Goal: Task Accomplishment & Management: Manage account settings

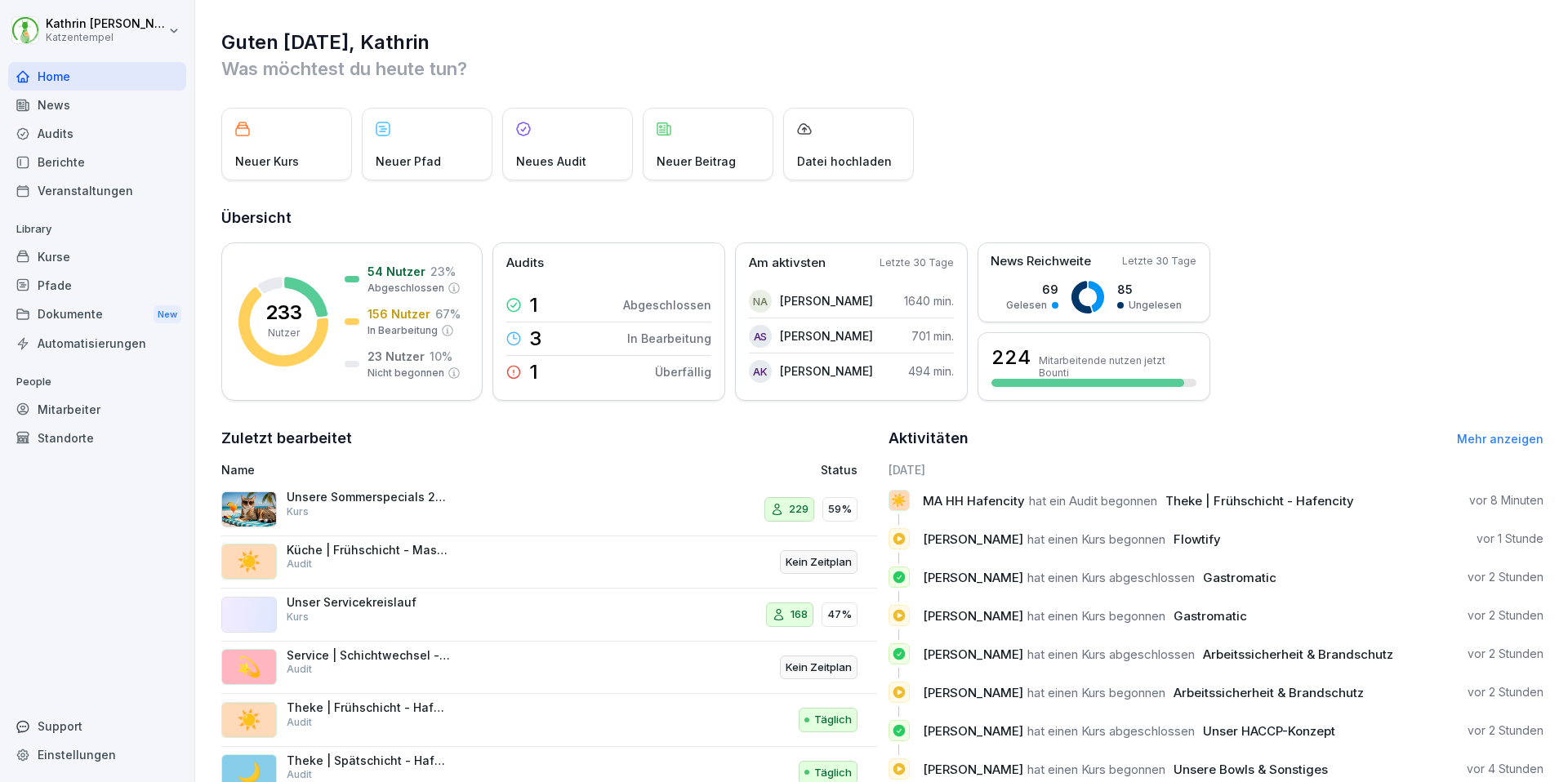
click at [70, 168] on div "Berichte" at bounding box center [96, 163] width 178 height 29
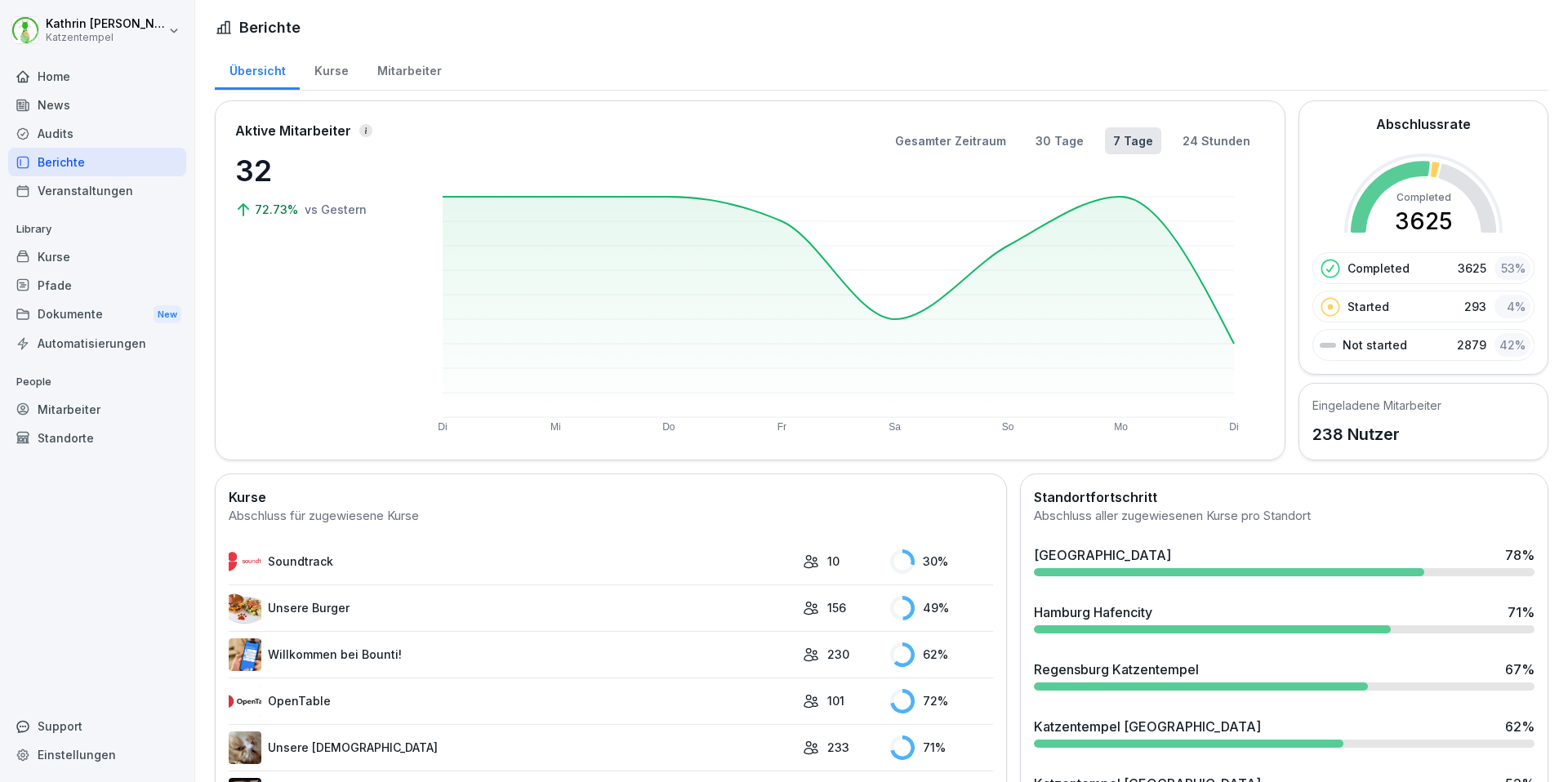
click at [63, 129] on div "Audits" at bounding box center [96, 134] width 178 height 29
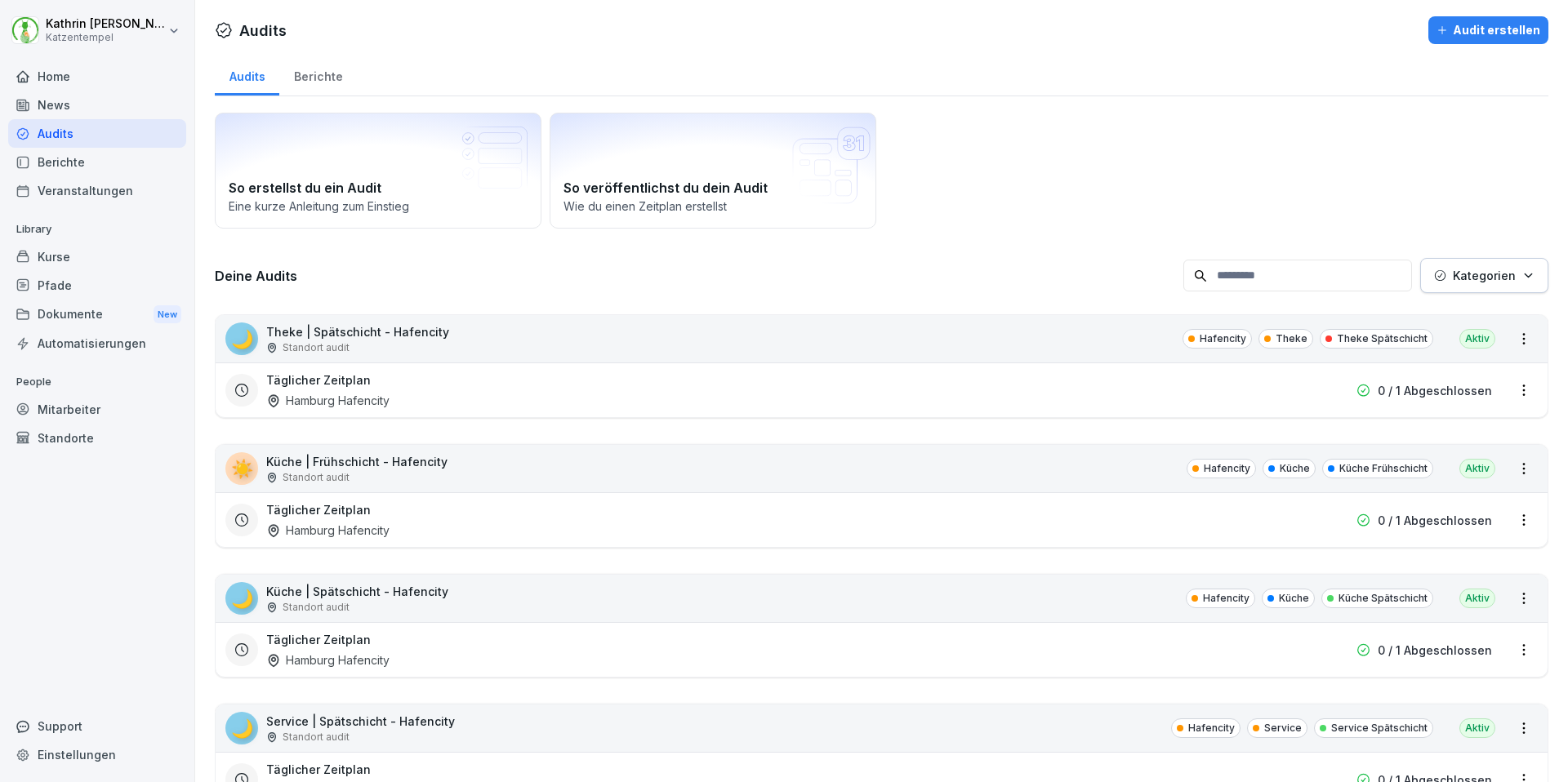
click at [335, 69] on div "Berichte" at bounding box center [317, 74] width 78 height 41
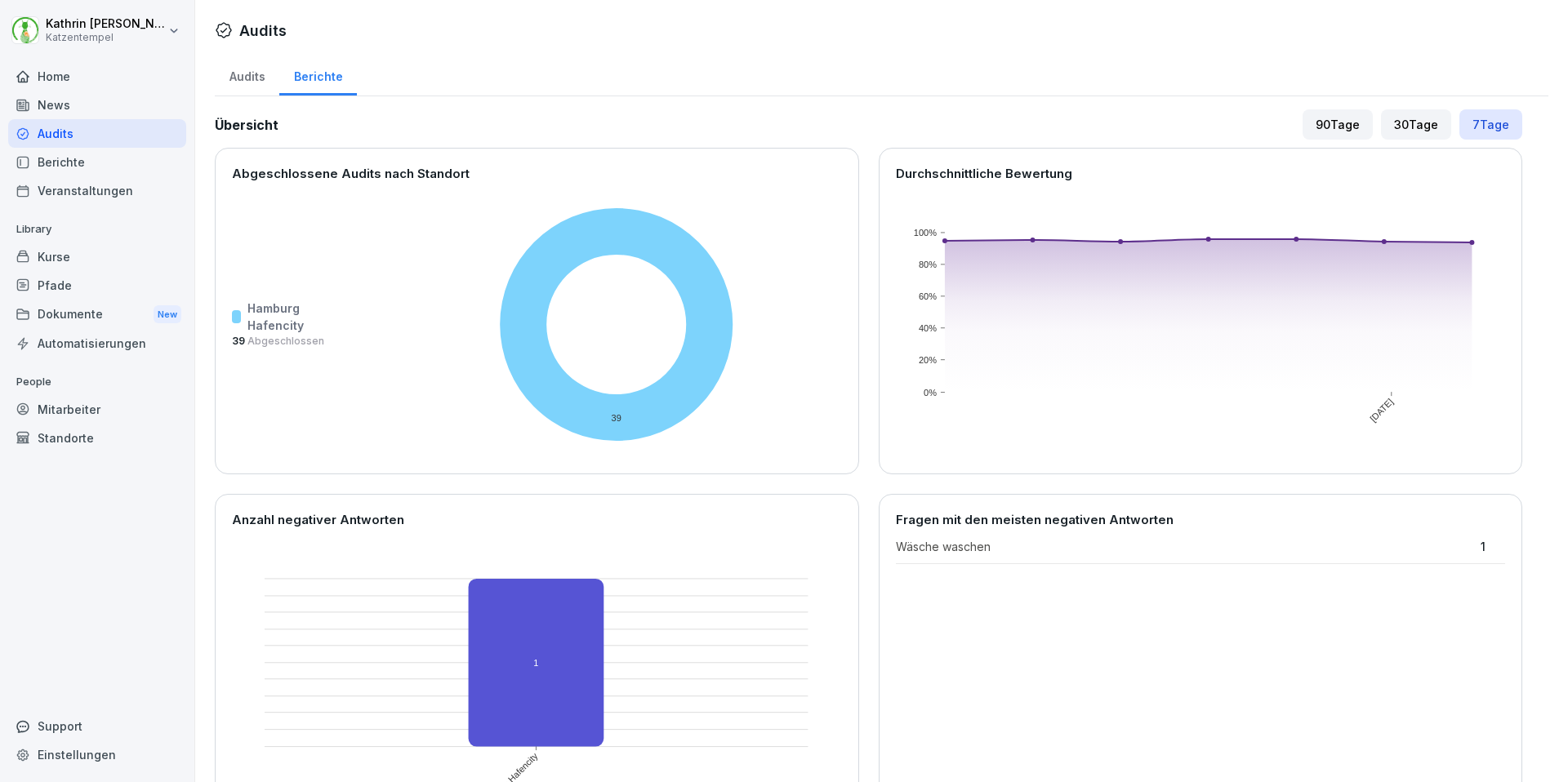
click at [251, 66] on div "Audits" at bounding box center [246, 74] width 64 height 41
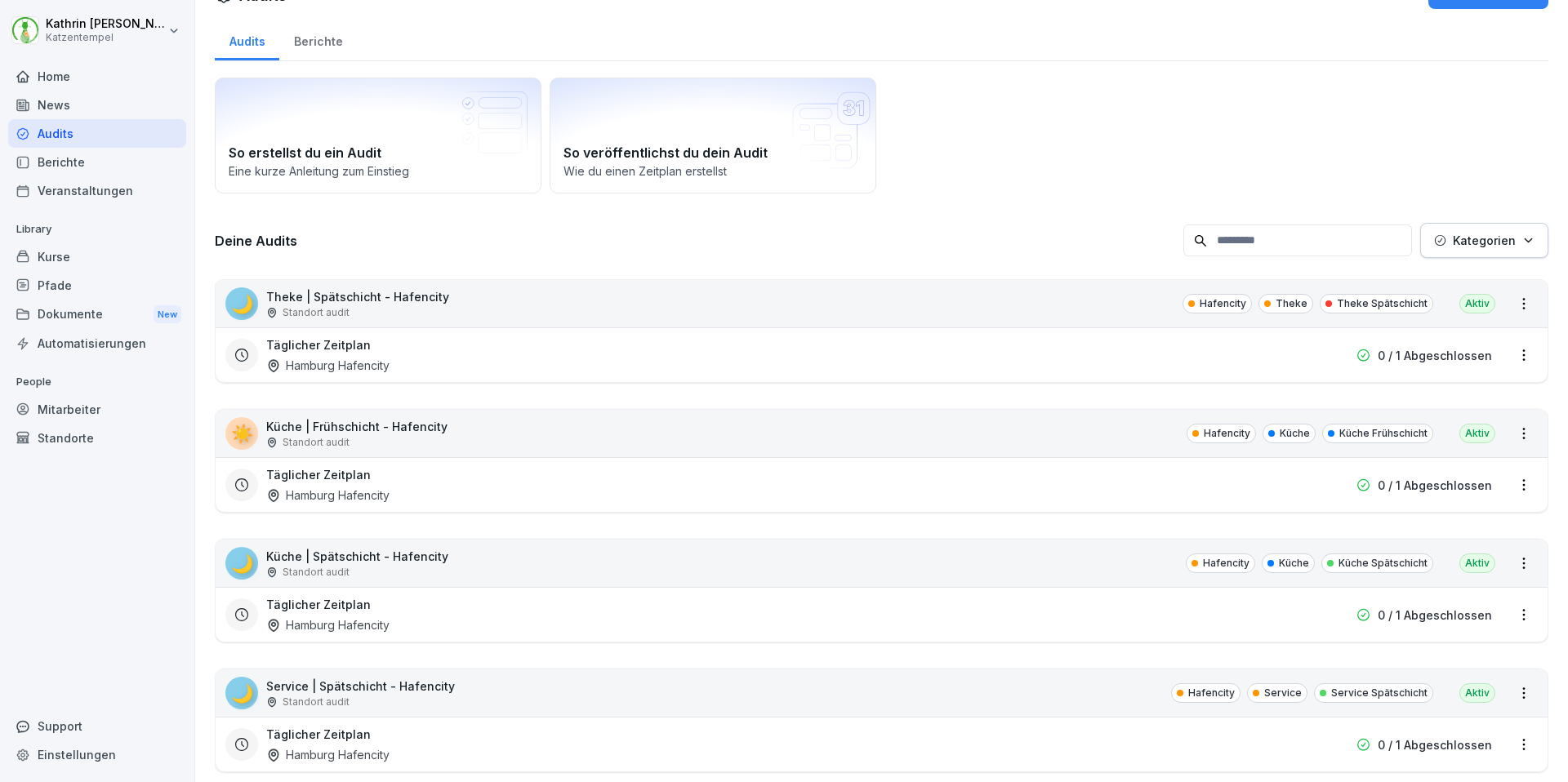
scroll to position [67, 0]
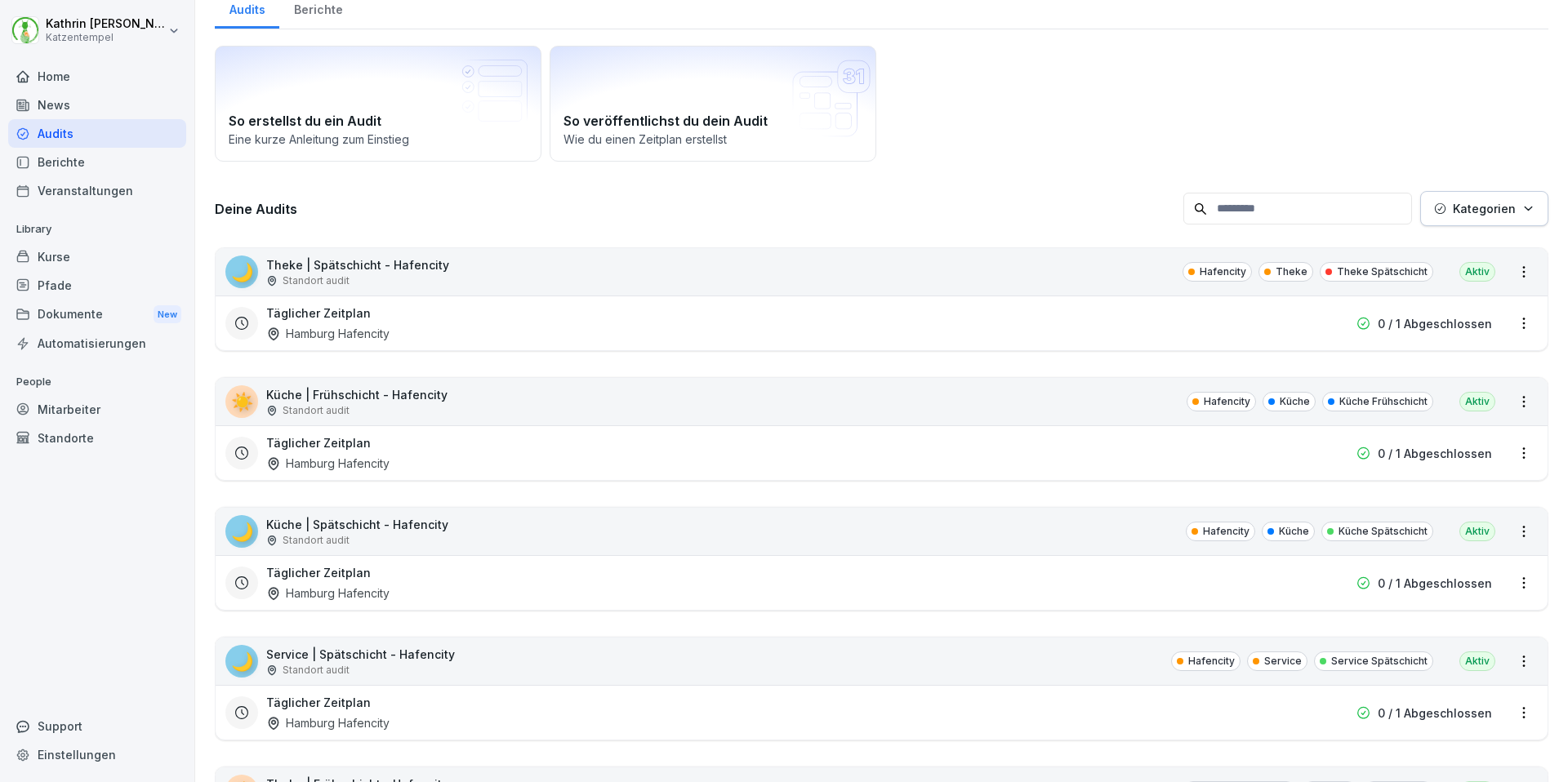
click at [373, 265] on p "Theke | Spätschicht - Hafencity" at bounding box center [358, 265] width 183 height 17
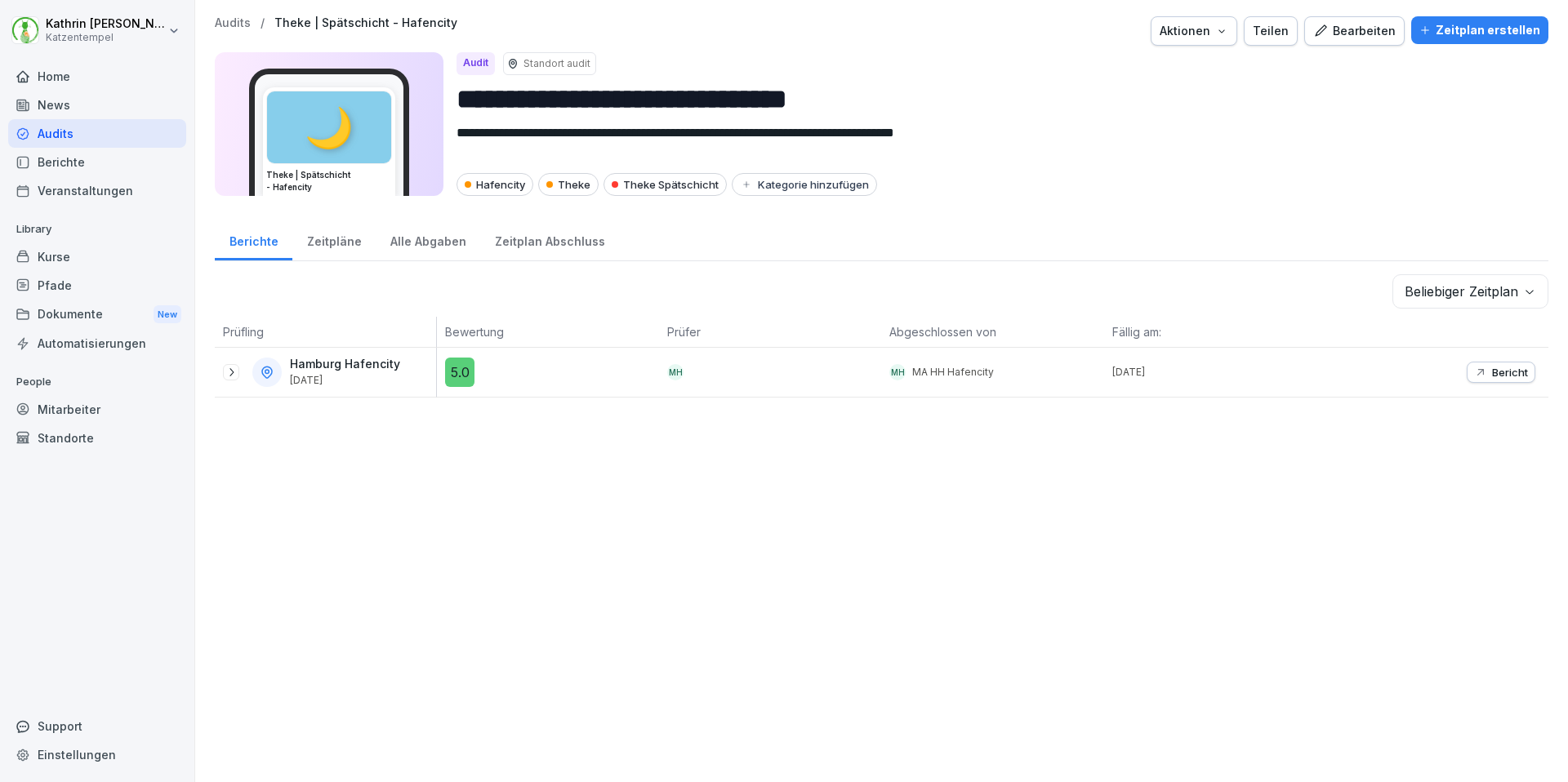
click at [1361, 45] on button "Bearbeiten" at bounding box center [1353, 31] width 100 height 30
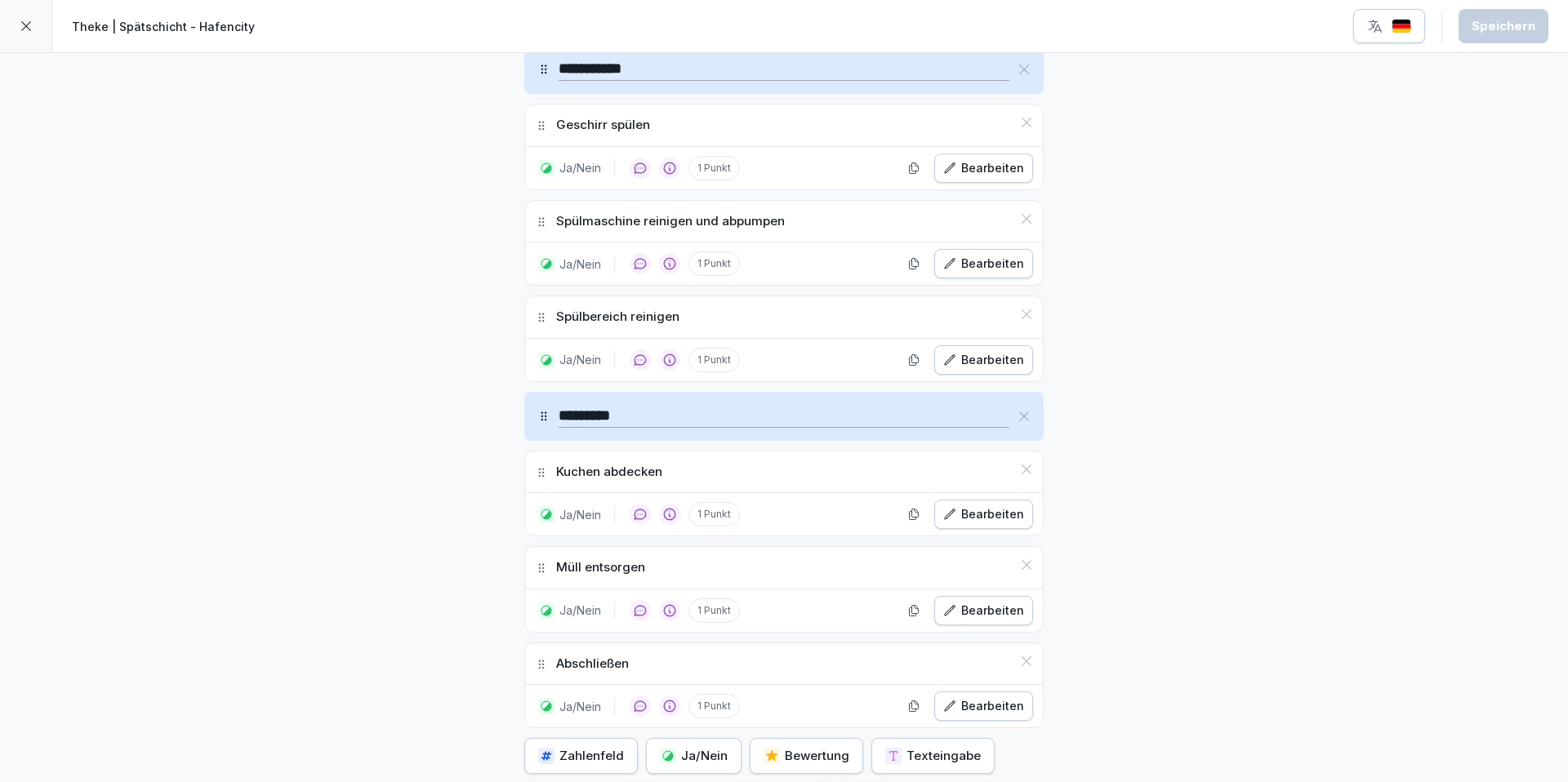
scroll to position [1642, 0]
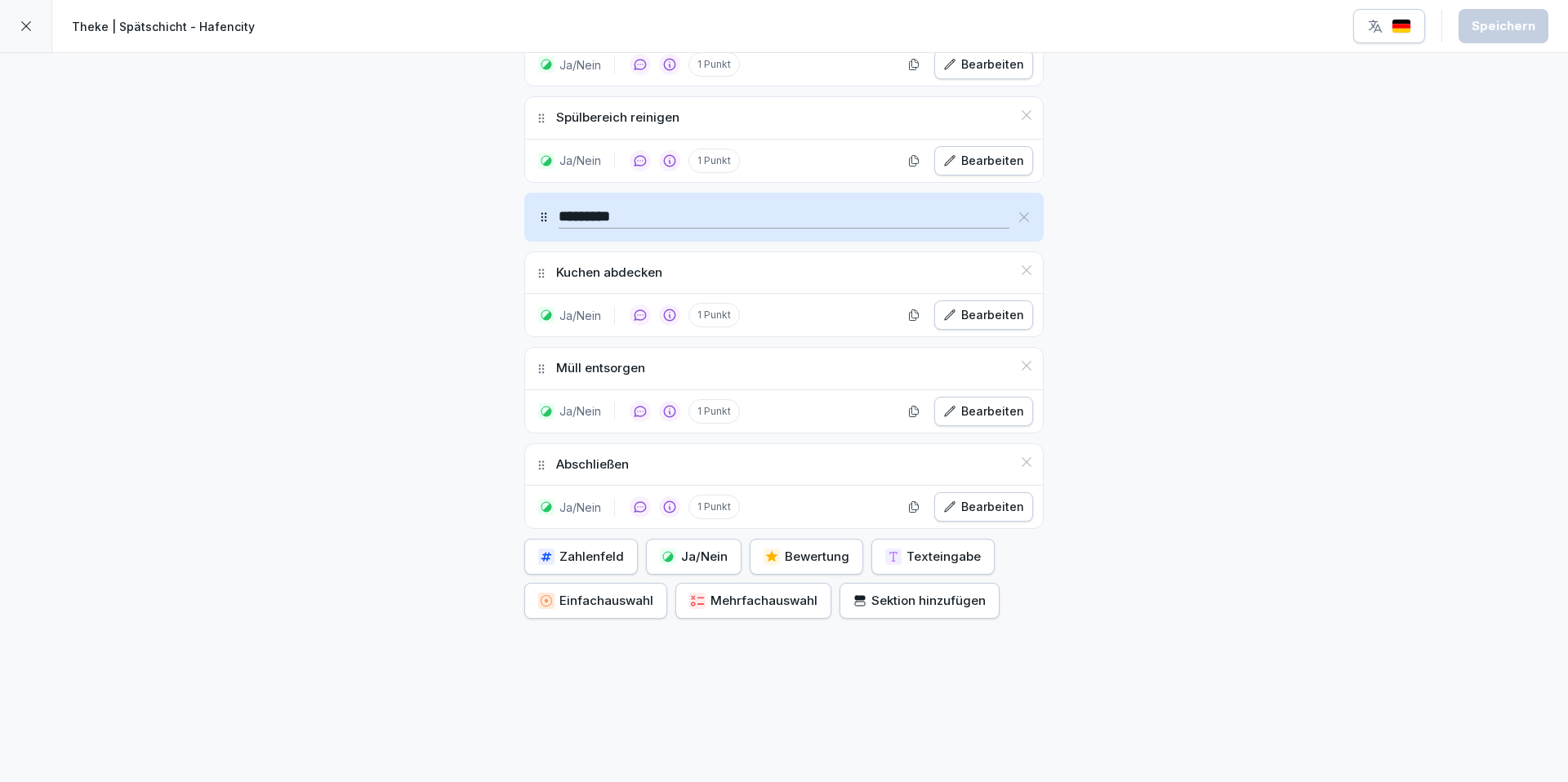
click at [19, 26] on icon at bounding box center [26, 26] width 13 height 13
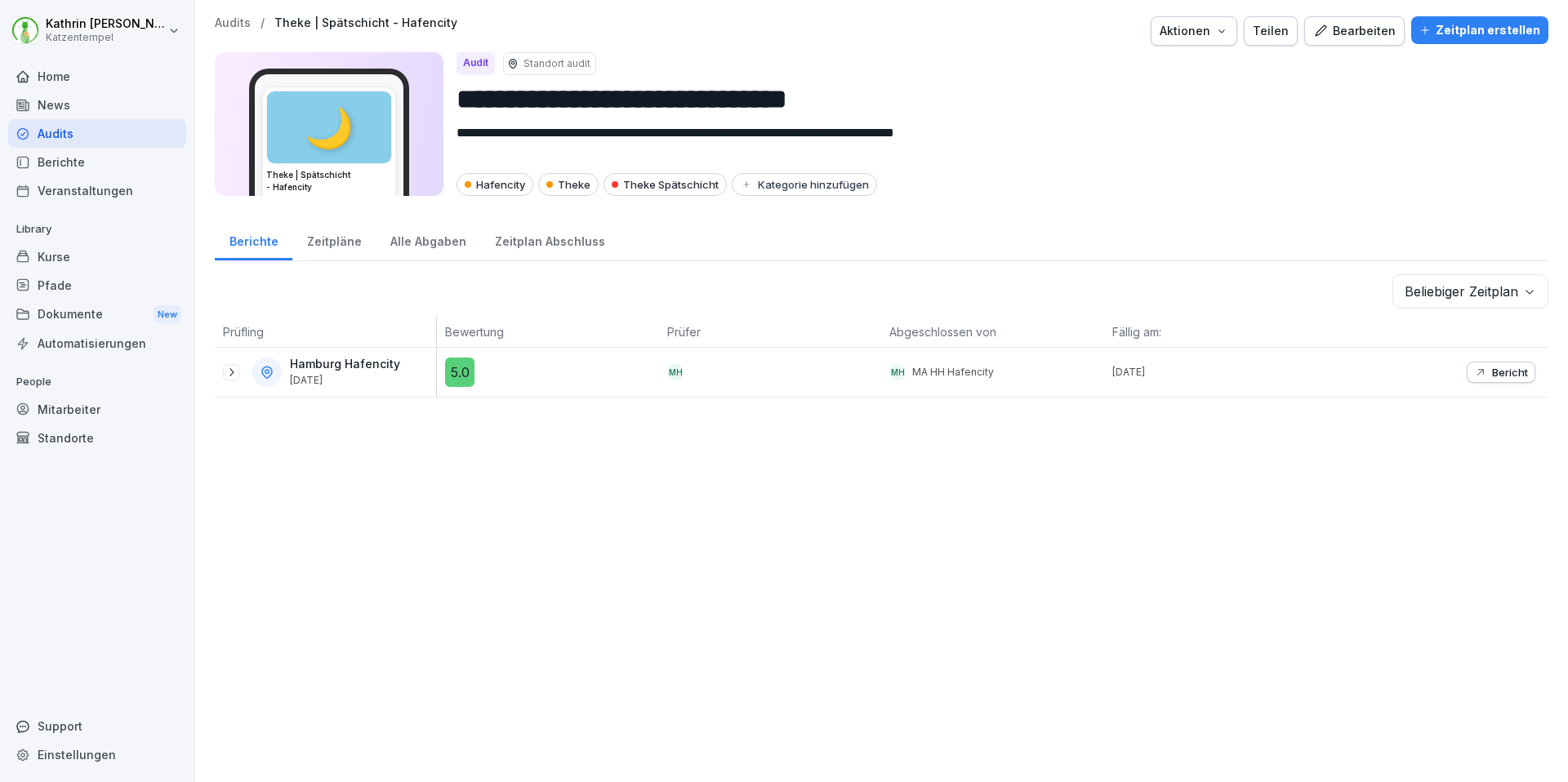
click at [236, 374] on icon at bounding box center [231, 372] width 13 height 13
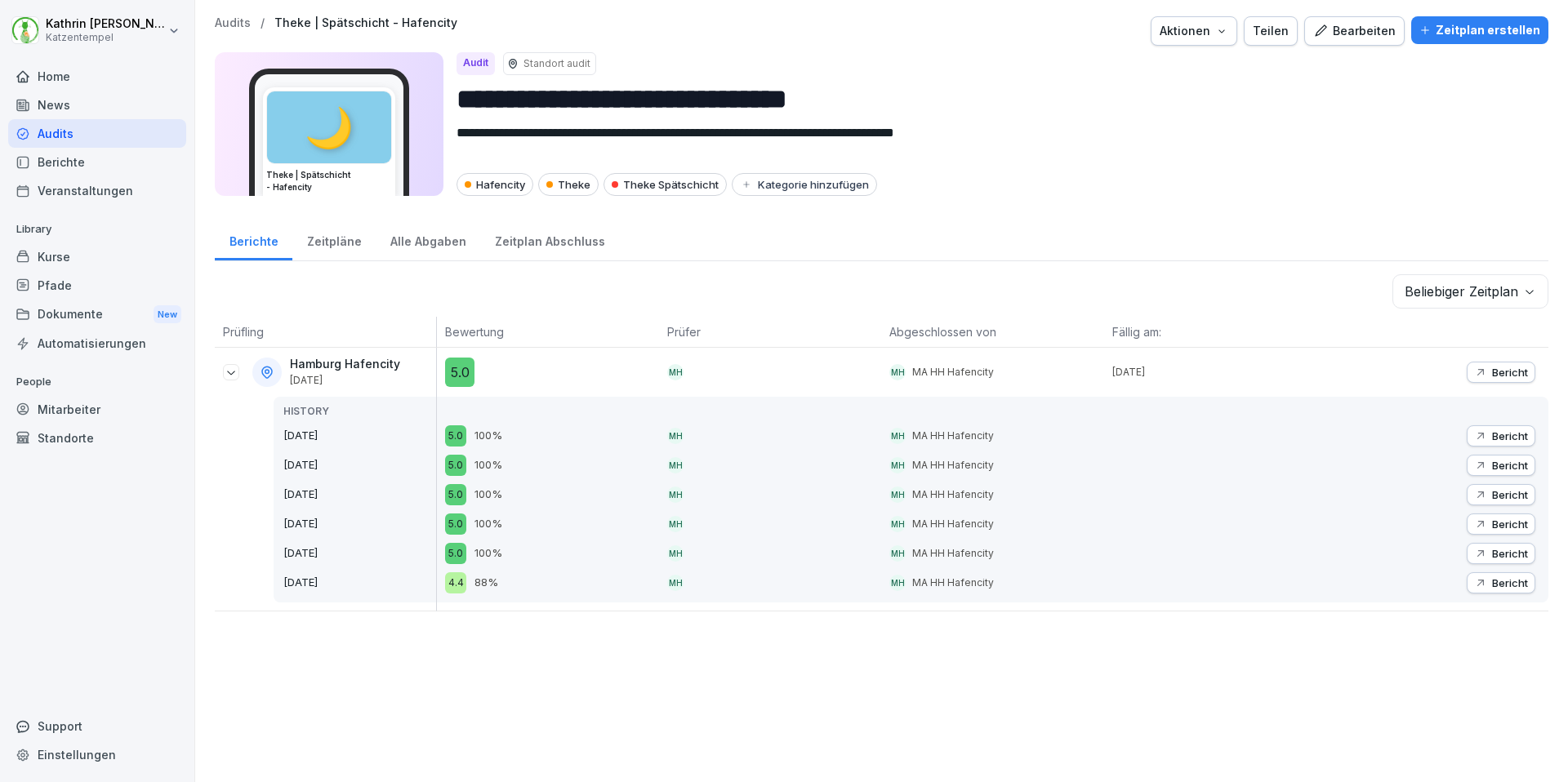
click at [247, 17] on p "Audits" at bounding box center [232, 23] width 36 height 13
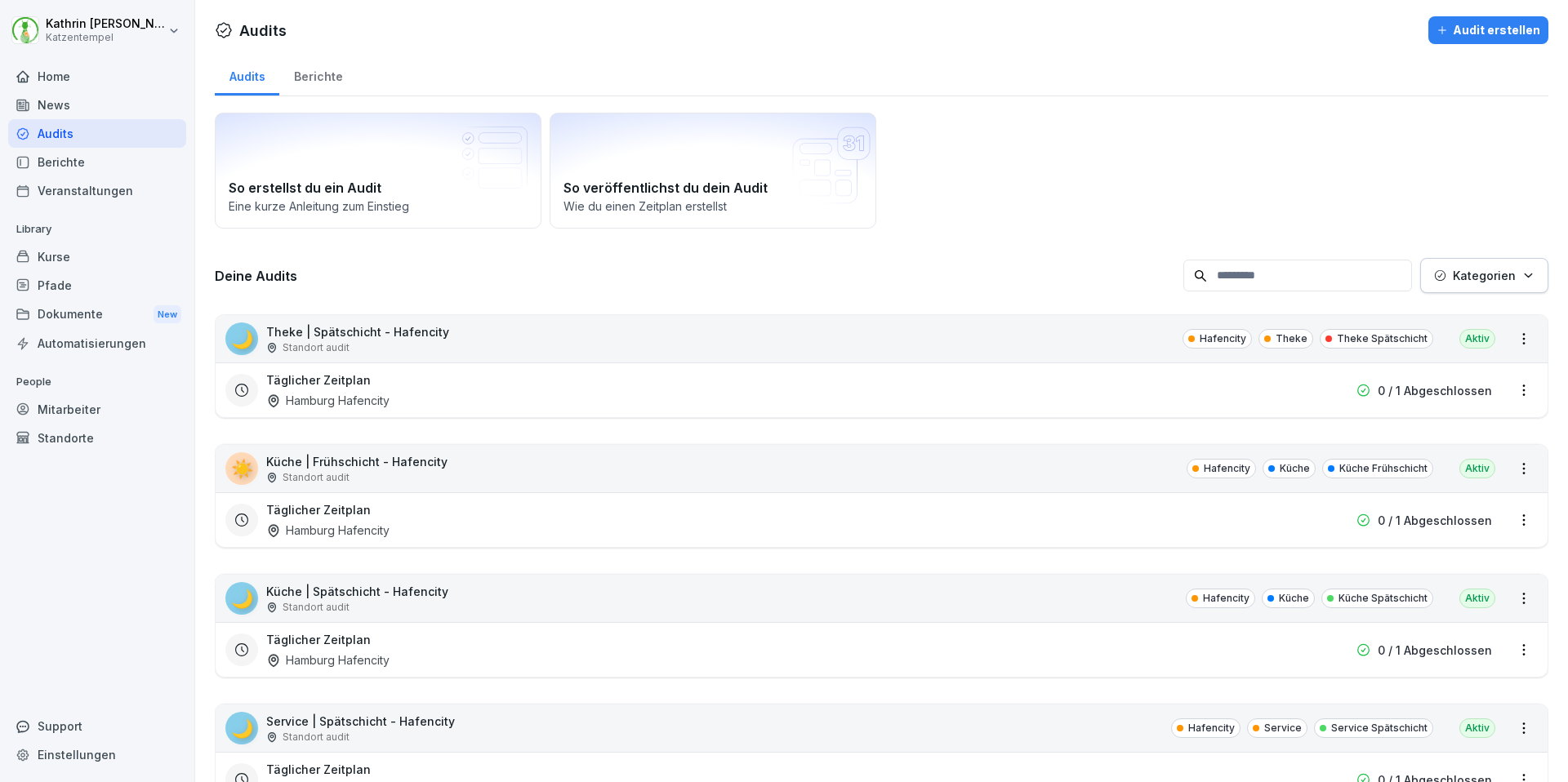
click at [315, 347] on p "Standort audit" at bounding box center [316, 347] width 67 height 14
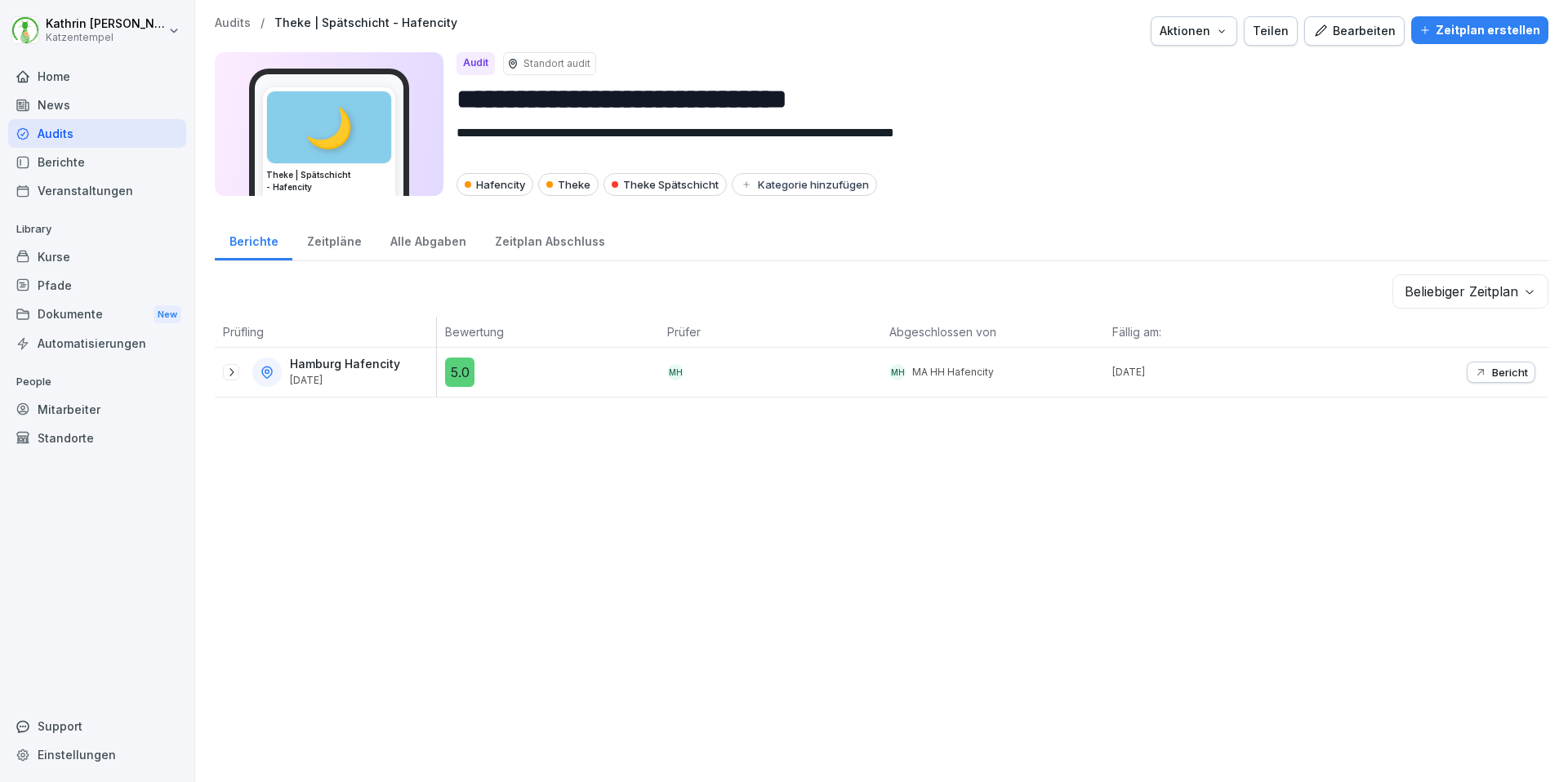
click at [232, 370] on icon at bounding box center [232, 372] width 4 height 8
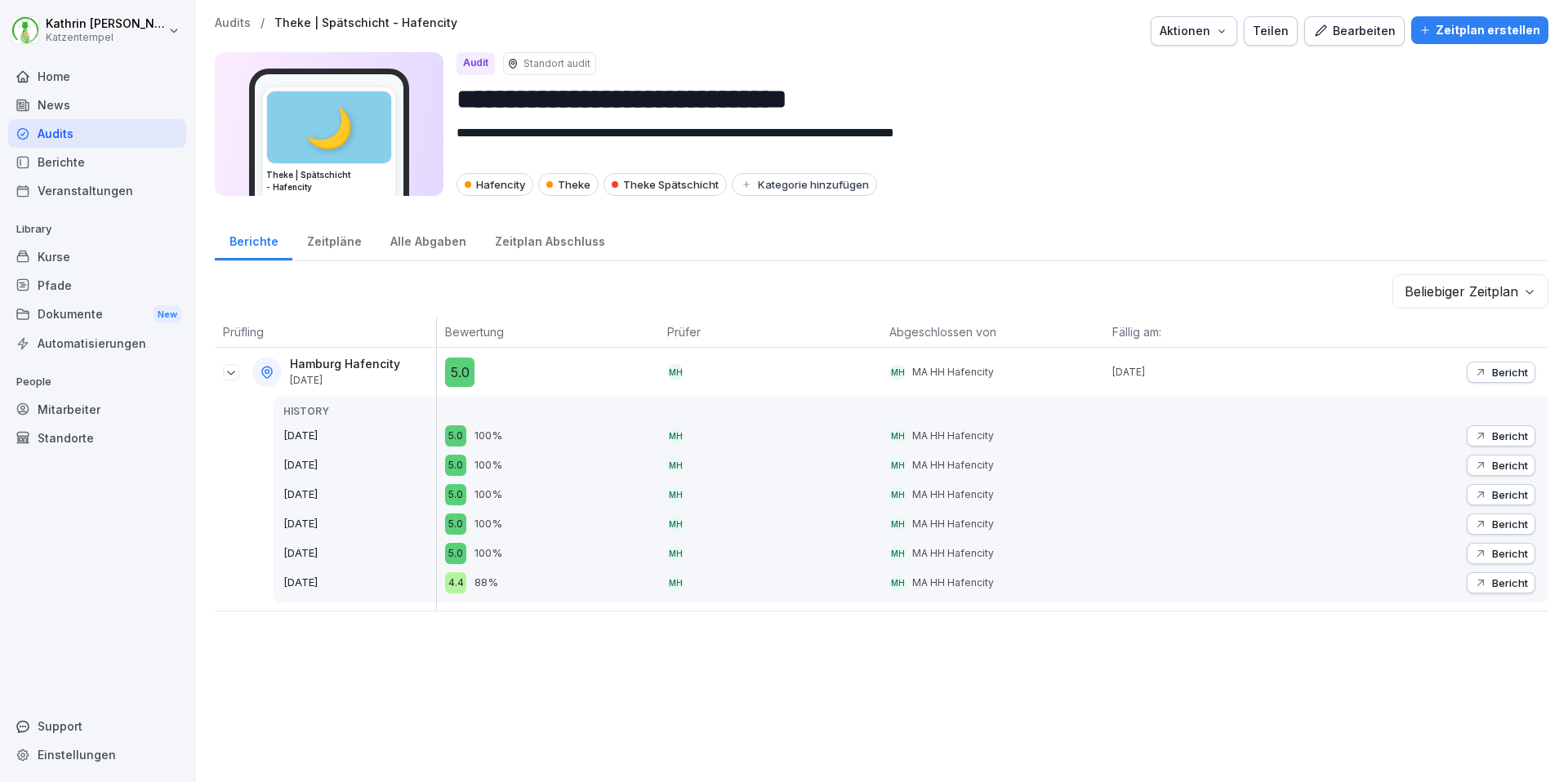
click at [1508, 434] on p "Bericht" at bounding box center [1509, 436] width 36 height 13
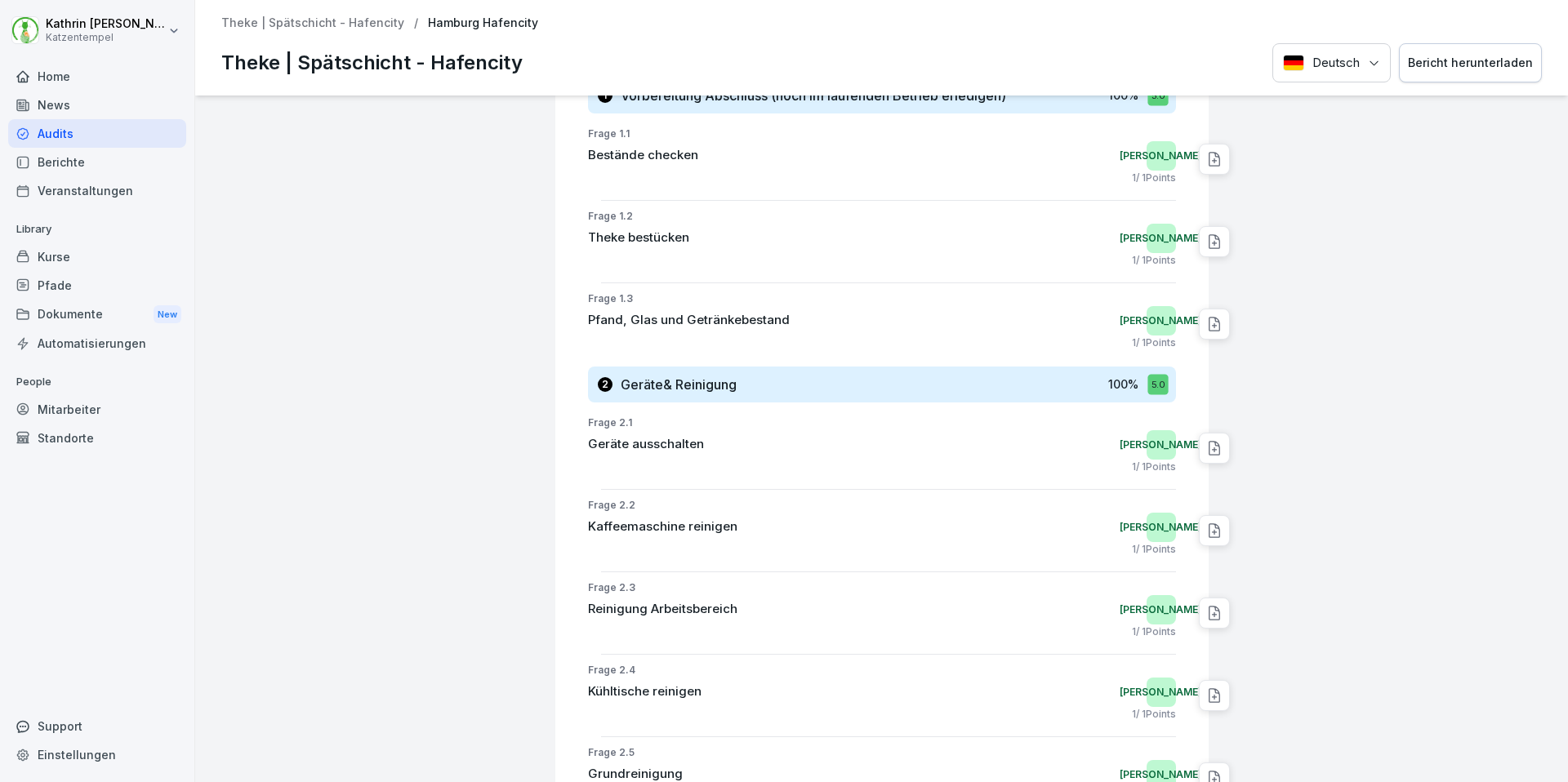
scroll to position [393, 0]
click at [1218, 452] on icon at bounding box center [1214, 448] width 16 height 16
click at [1328, 384] on div at bounding box center [1389, 571] width 345 height 1739
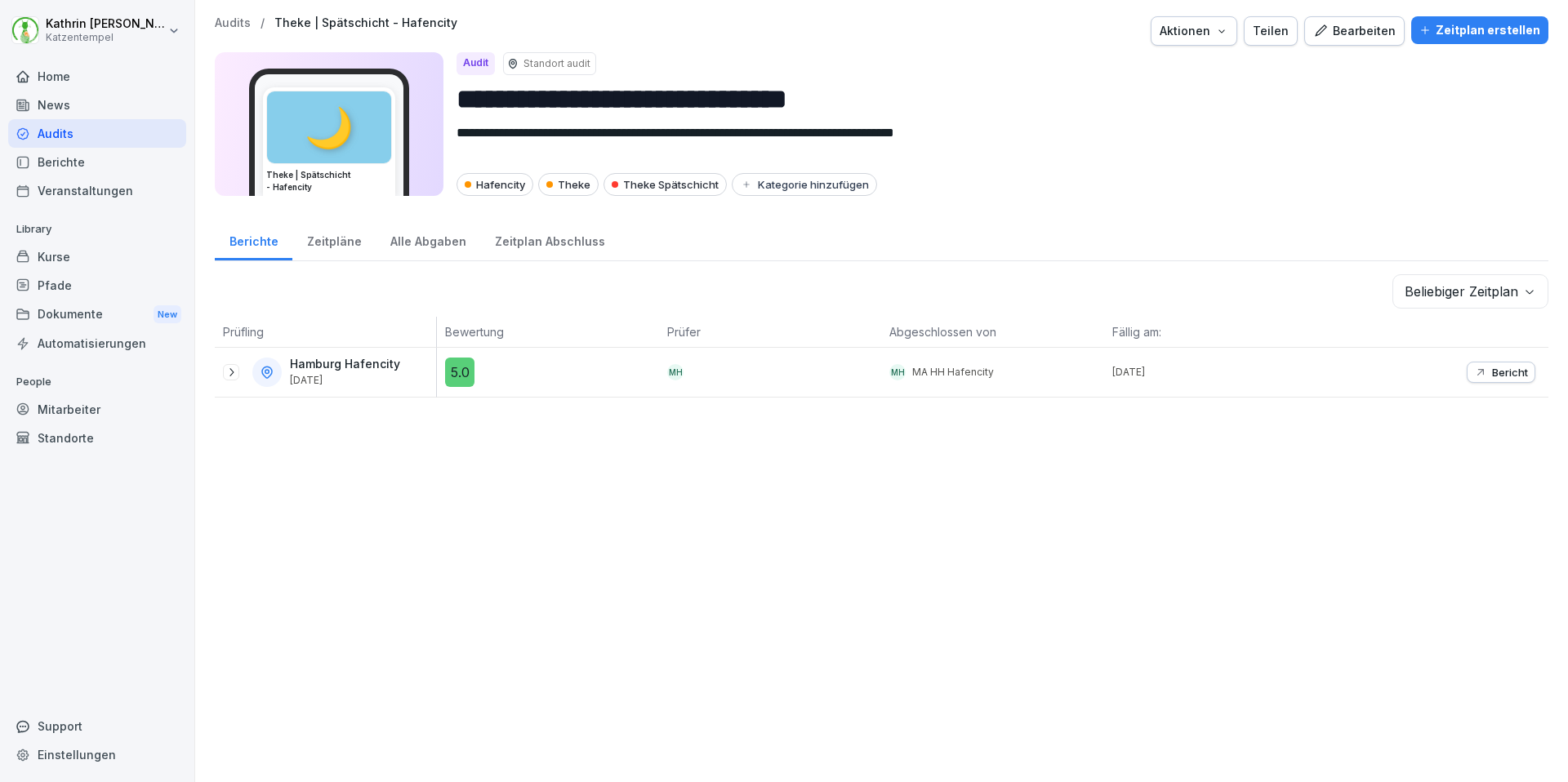
click at [233, 378] on icon at bounding box center [231, 372] width 13 height 13
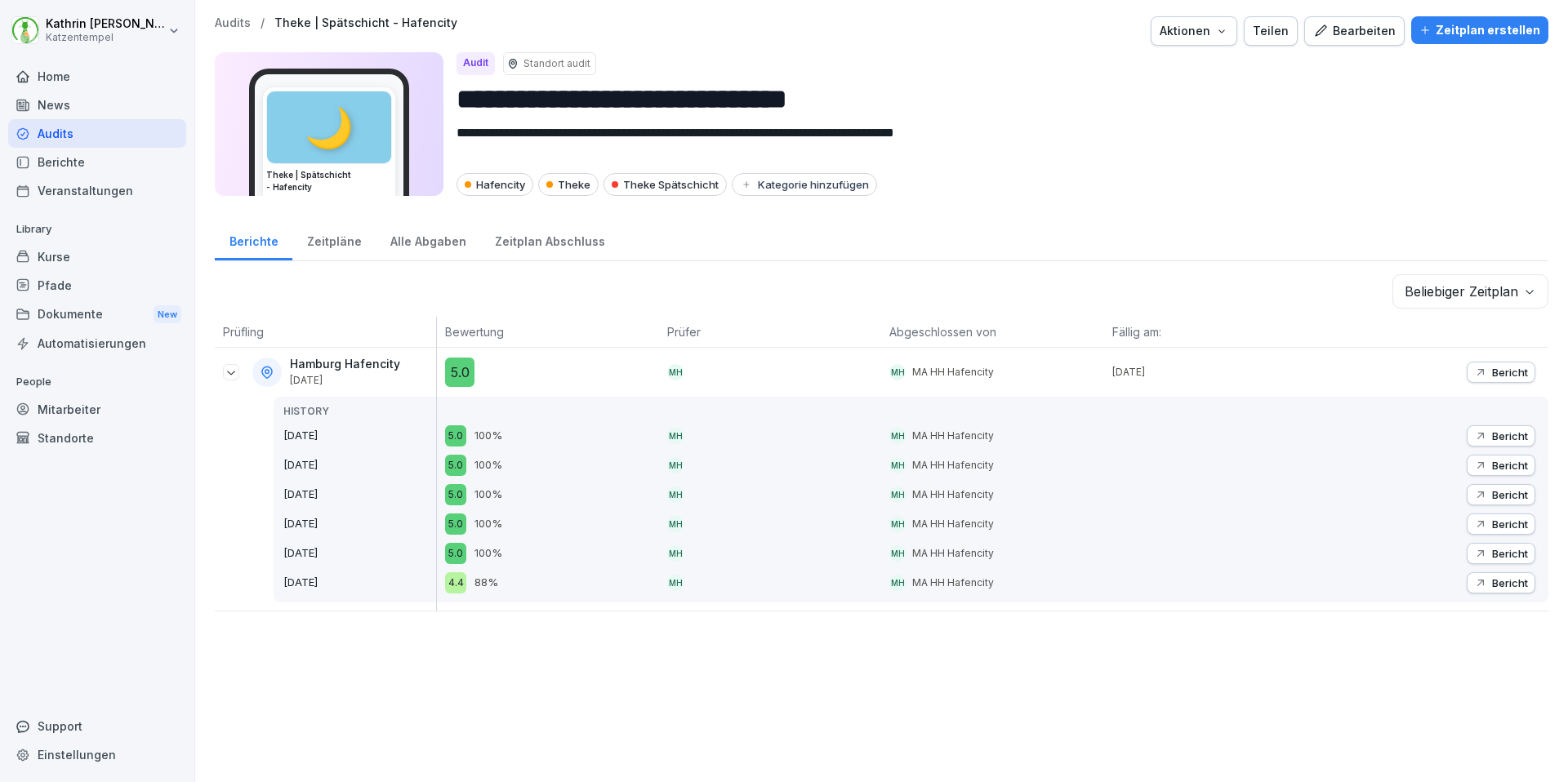
click at [1519, 592] on button "Bericht" at bounding box center [1500, 583] width 68 height 21
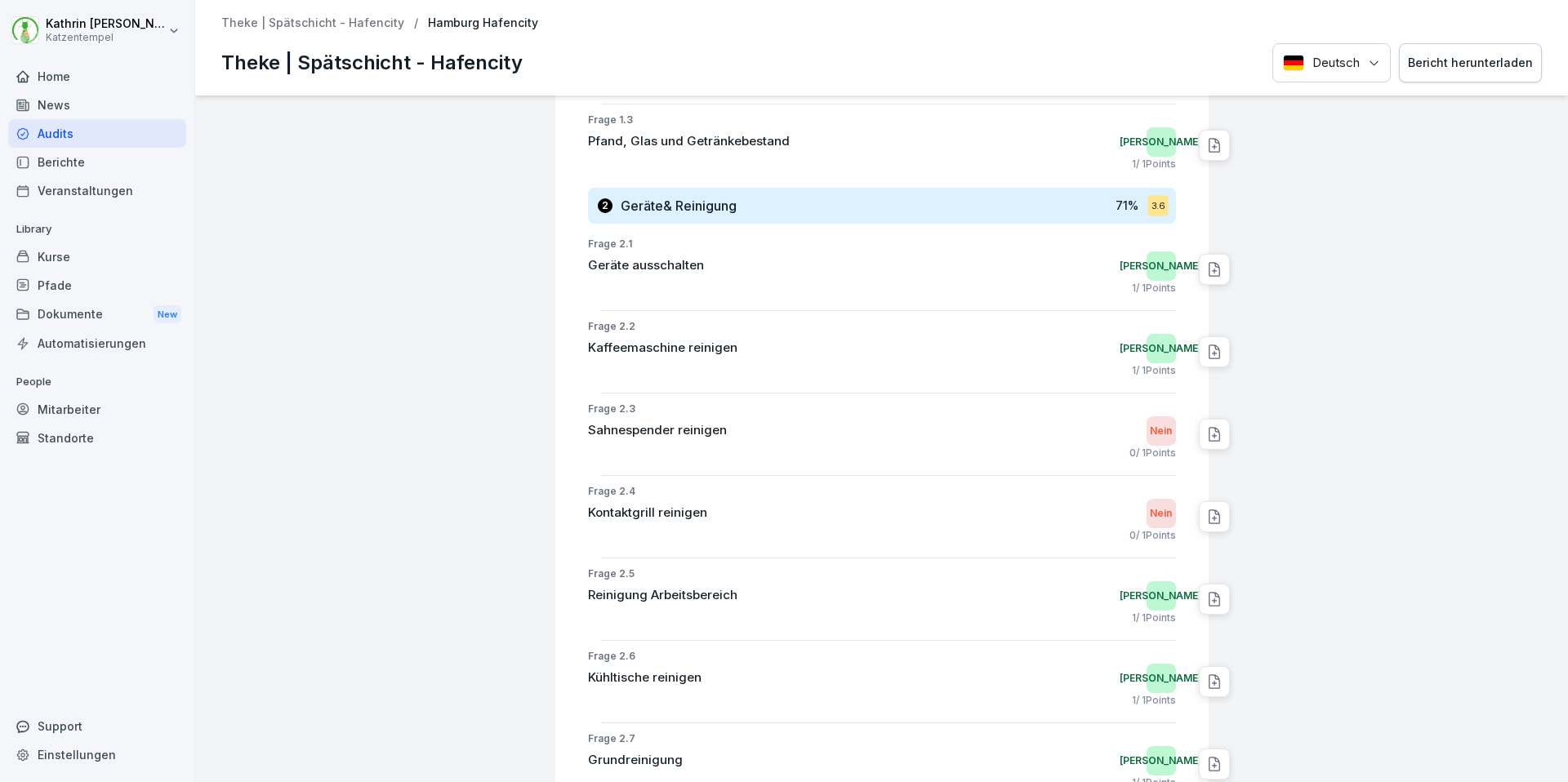
scroll to position [585, 0]
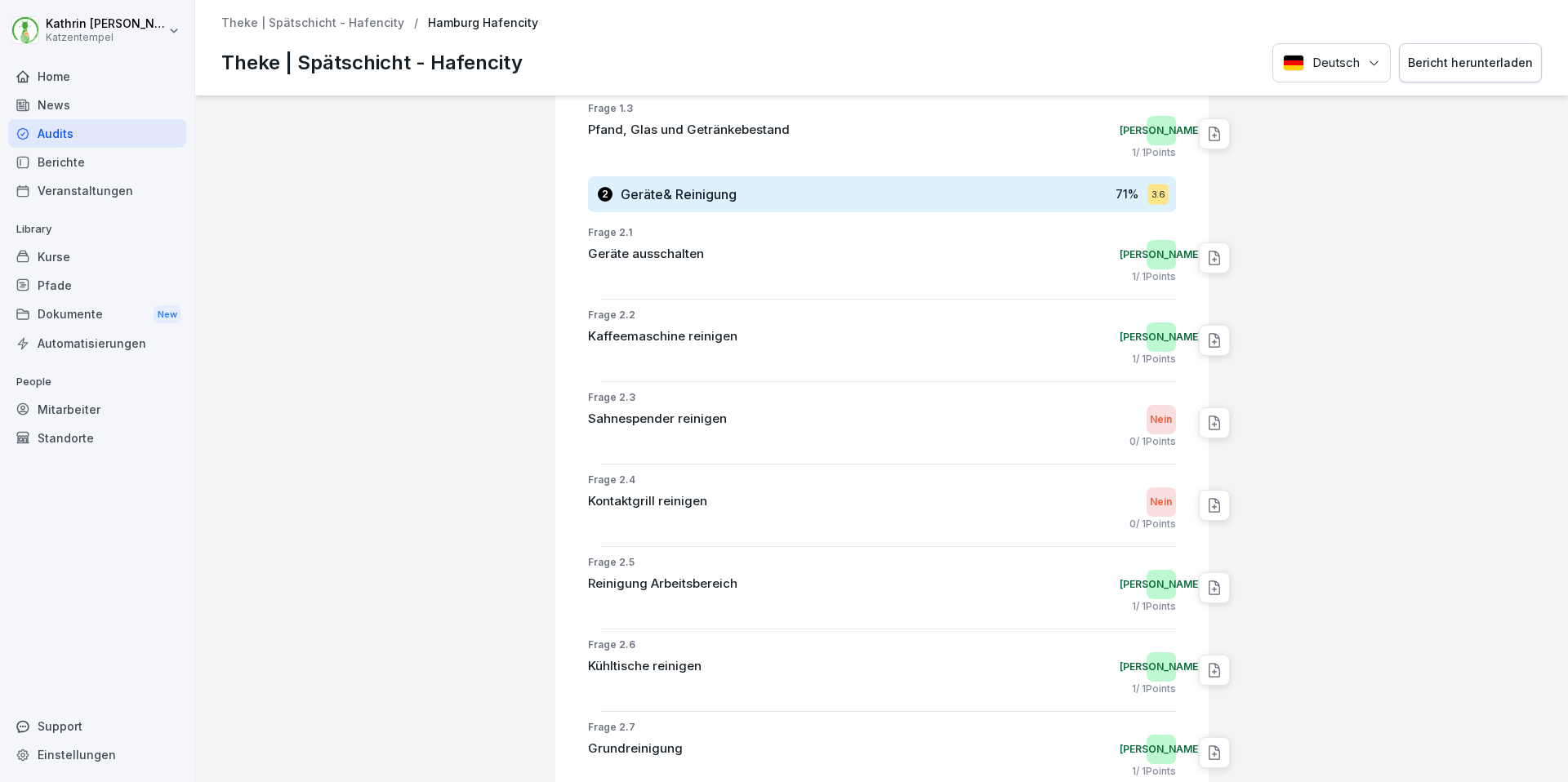
click at [1214, 417] on icon at bounding box center [1213, 423] width 11 height 13
type textarea "**********"
click at [1313, 456] on textarea "**********" at bounding box center [1325, 458] width 171 height 14
click at [1339, 380] on div at bounding box center [1389, 463] width 345 height 1904
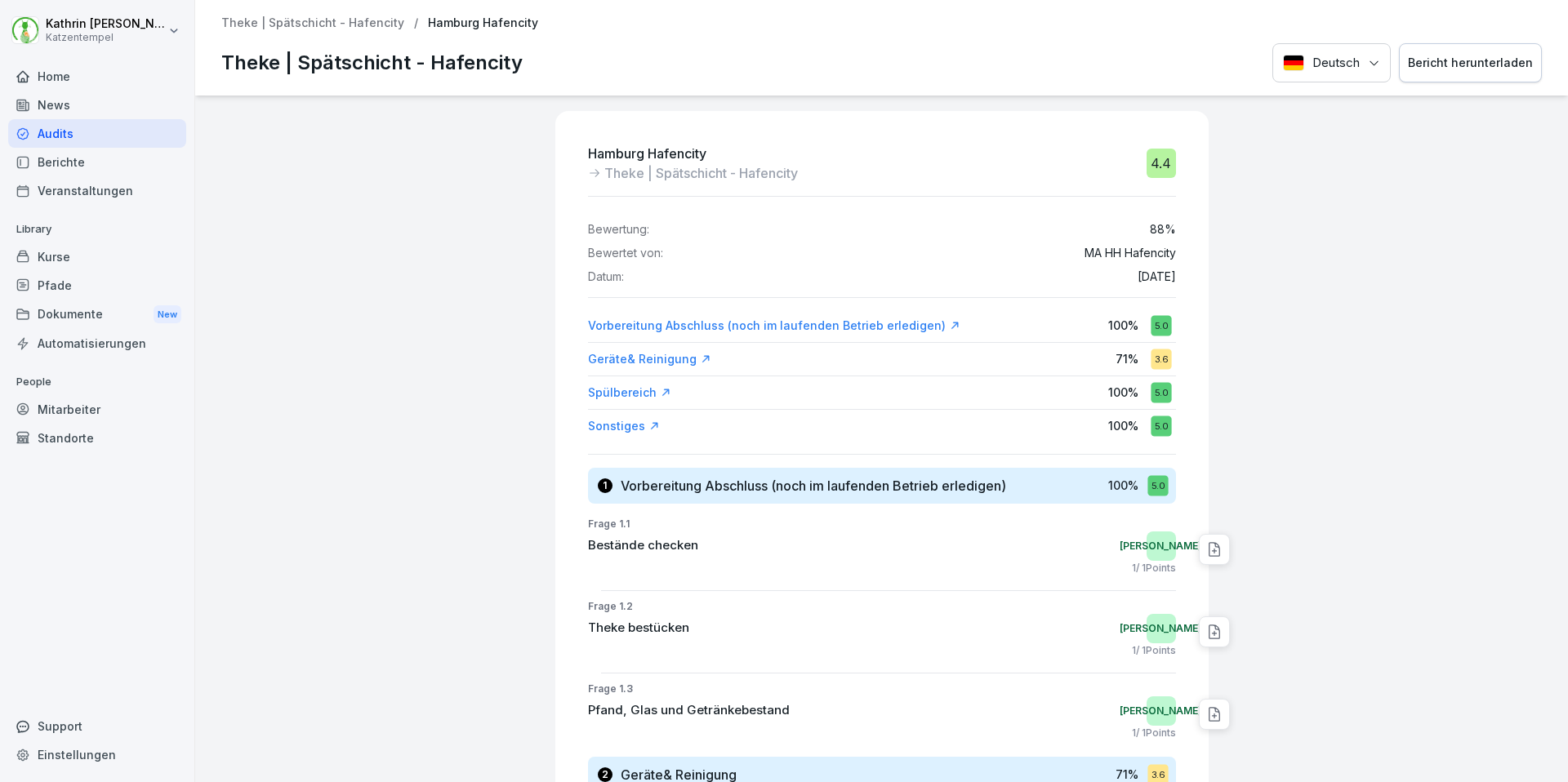
scroll to position [0, 0]
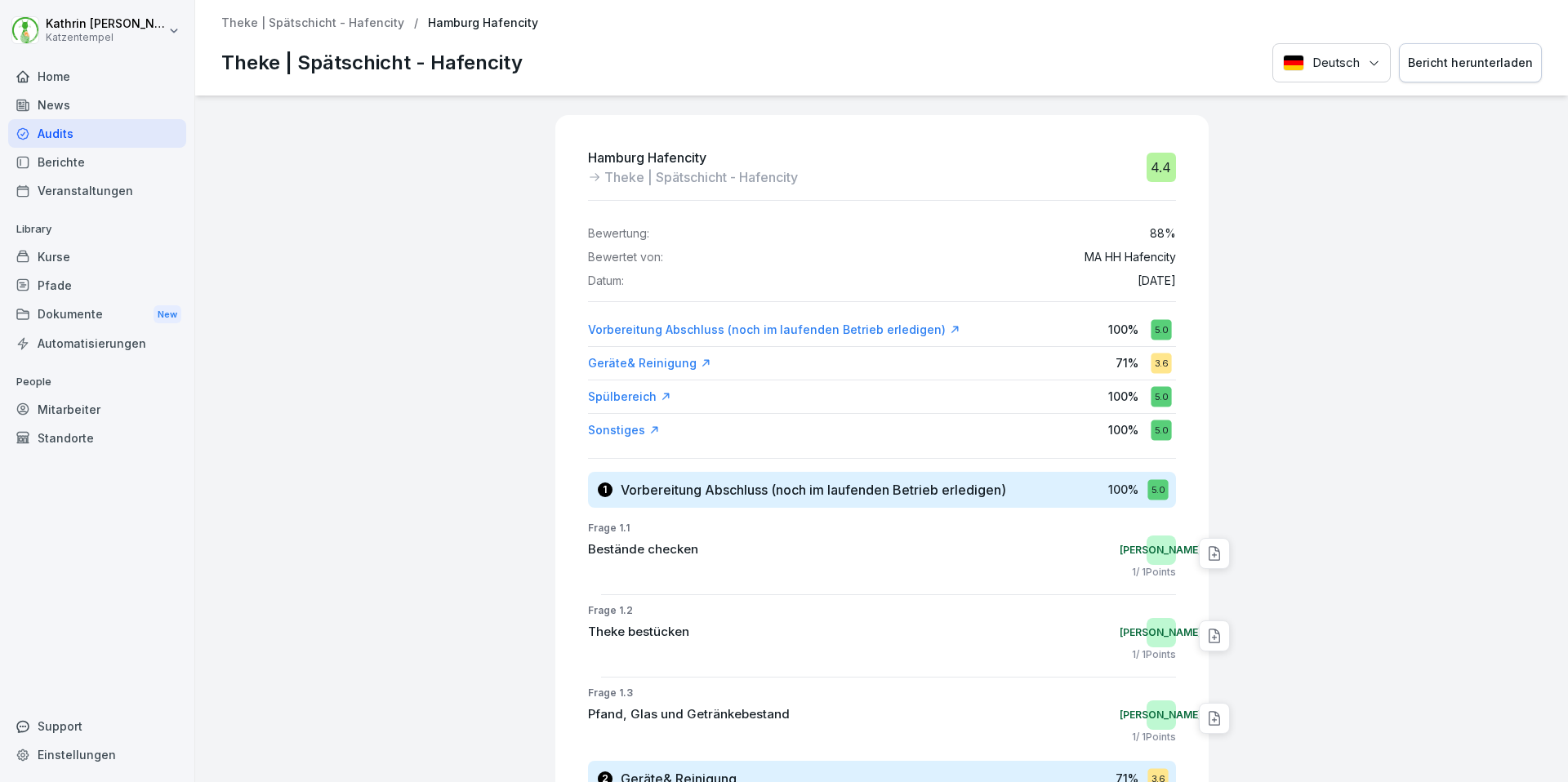
click at [304, 27] on p "Theke | Spätschicht - Hafencity" at bounding box center [313, 23] width 183 height 13
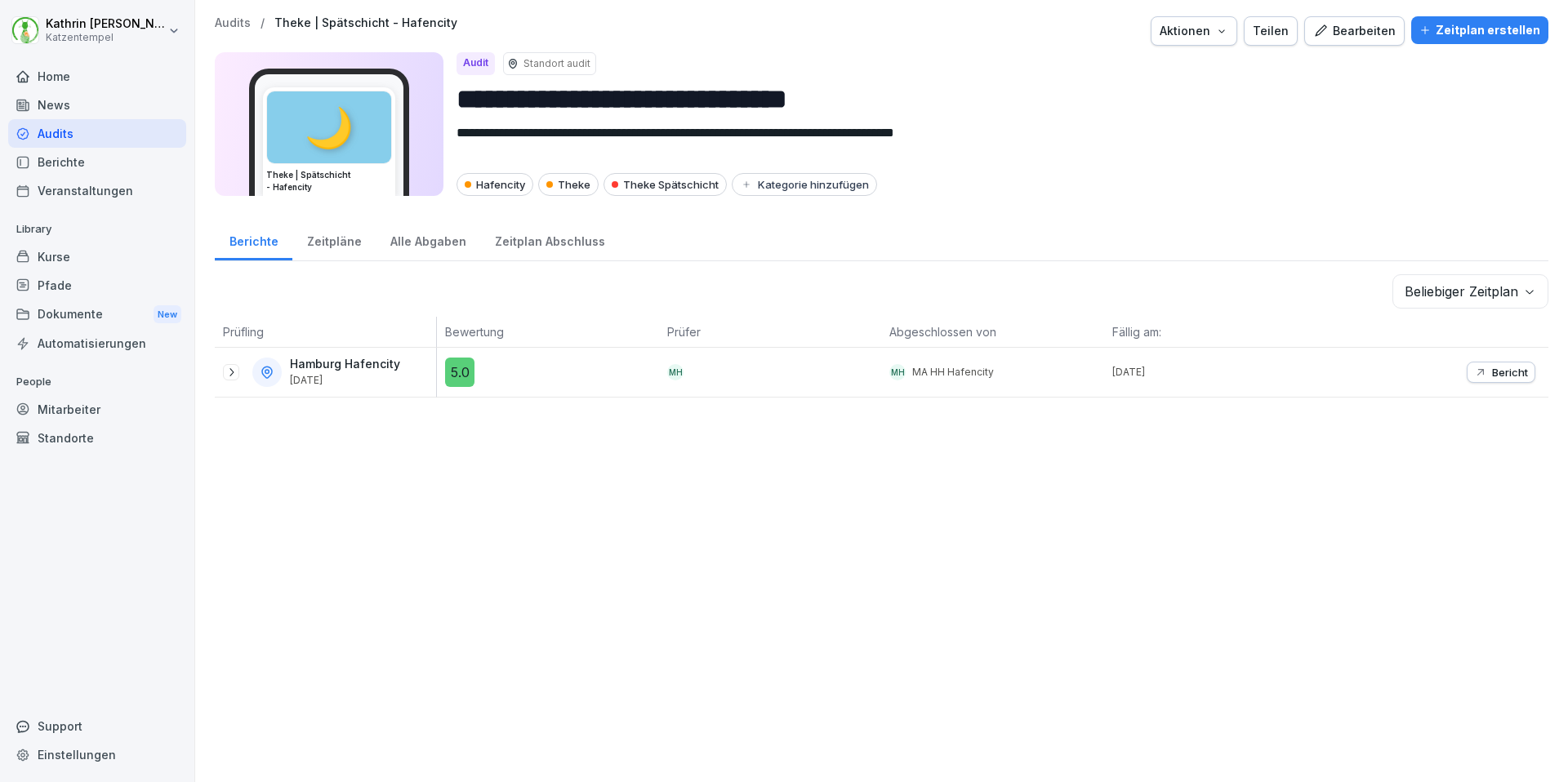
click at [235, 374] on icon at bounding box center [231, 372] width 13 height 13
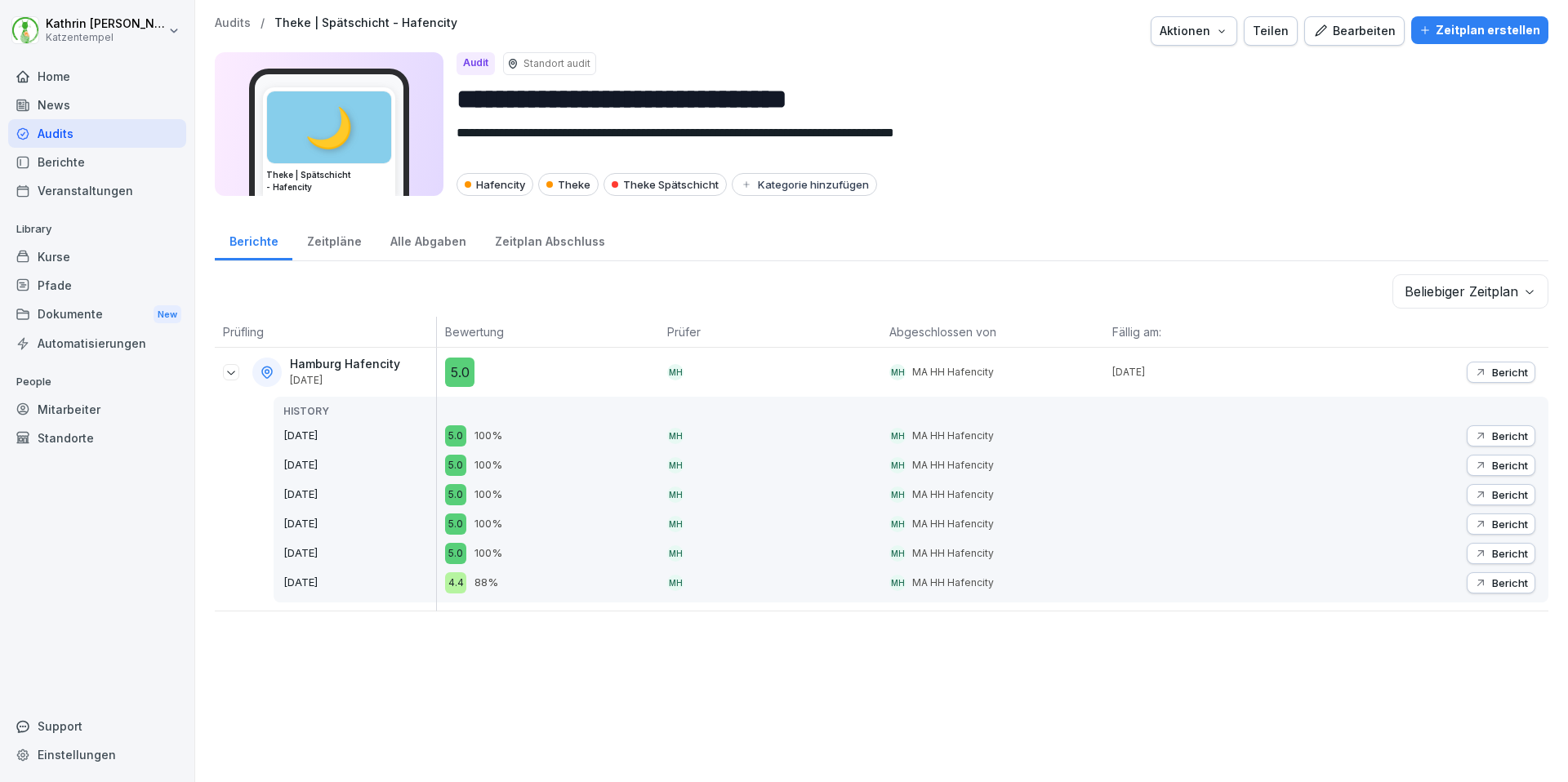
click at [1500, 292] on body "**********" at bounding box center [784, 391] width 1568 height 782
click at [1482, 436] on icon "button" at bounding box center [1480, 436] width 13 height 13
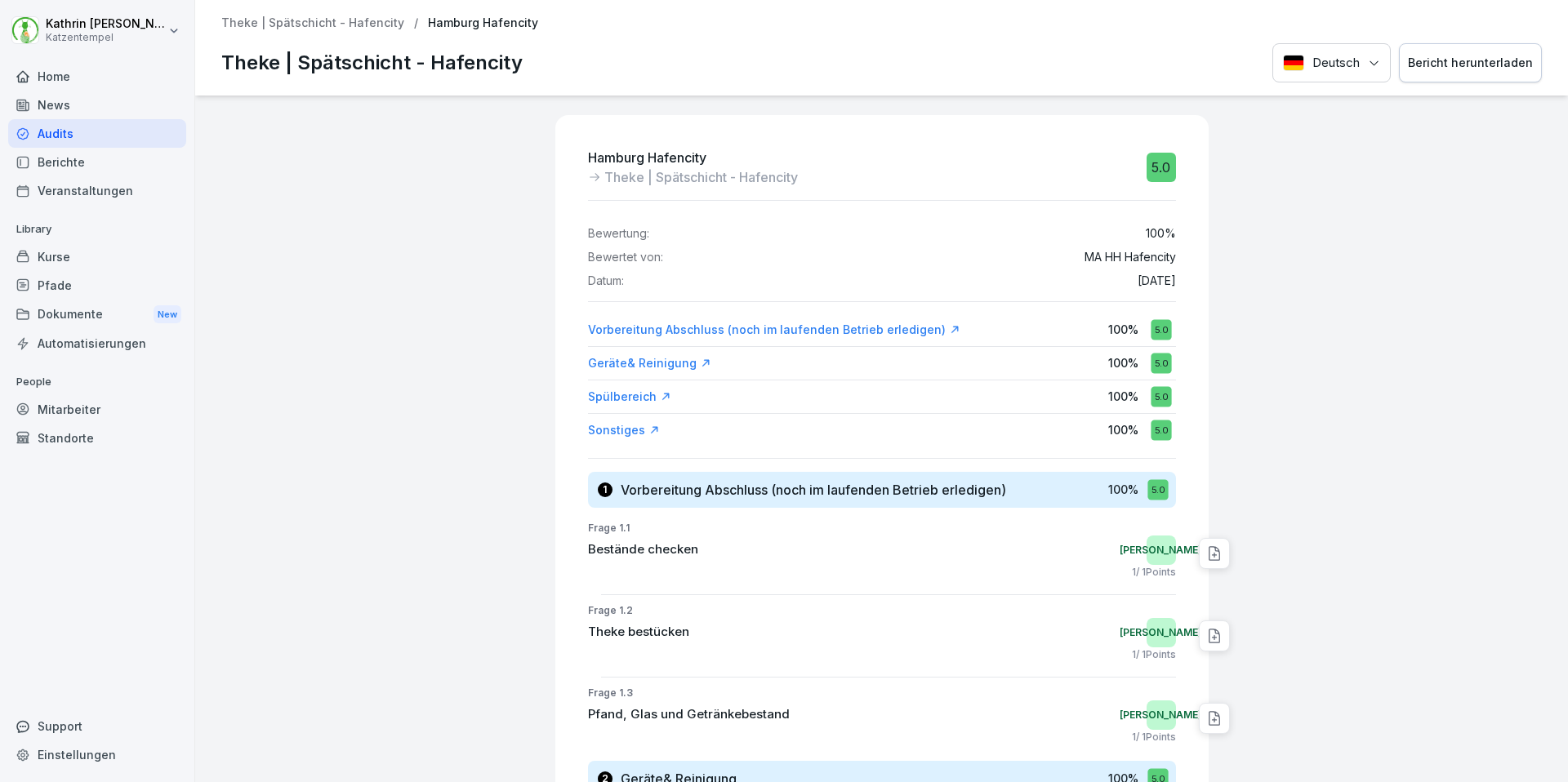
click at [1454, 56] on div "Bericht herunterladen" at bounding box center [1470, 63] width 125 height 18
click at [62, 127] on div "Audits" at bounding box center [96, 134] width 178 height 29
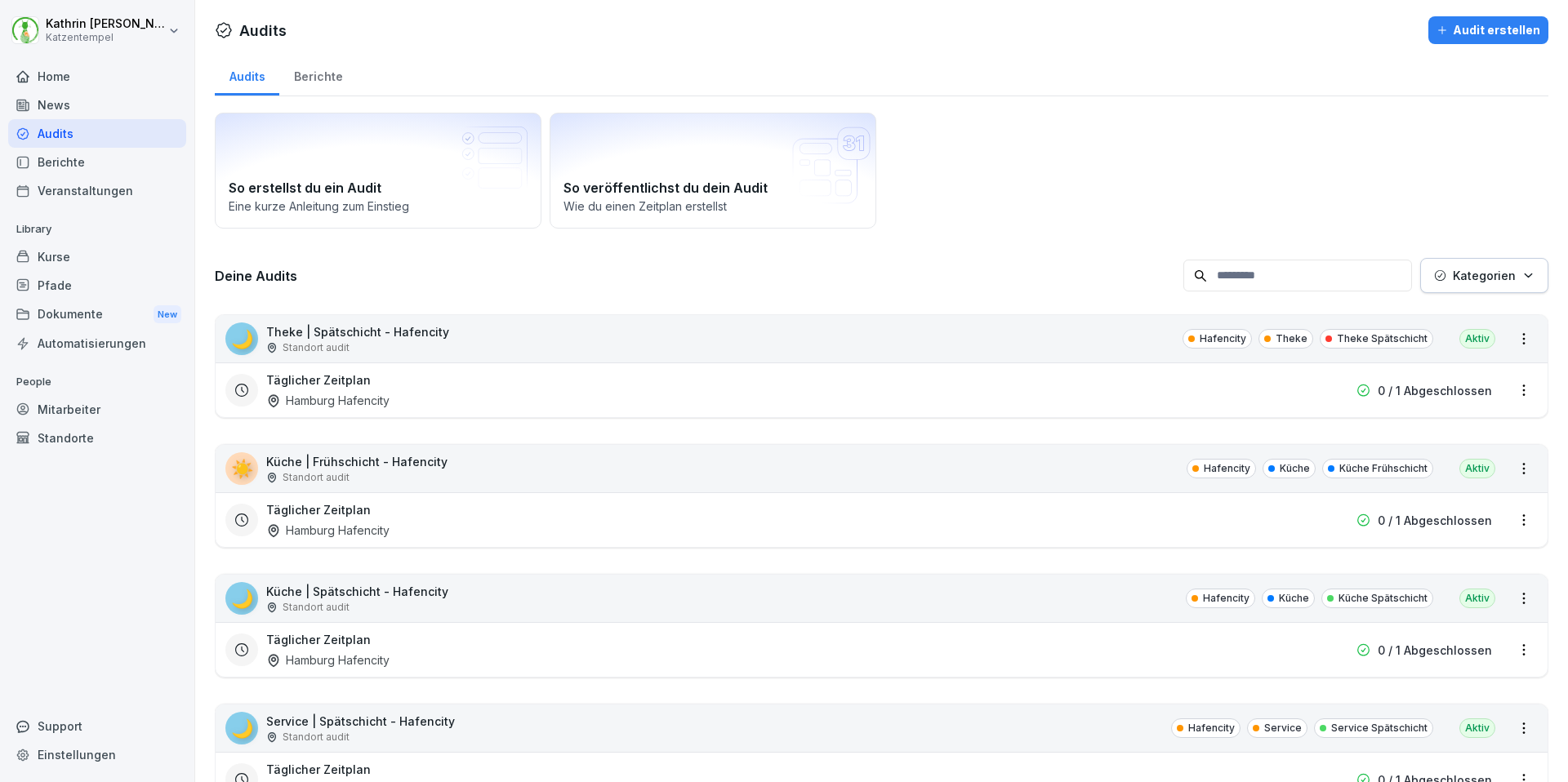
click at [52, 136] on div "Audits" at bounding box center [96, 134] width 178 height 29
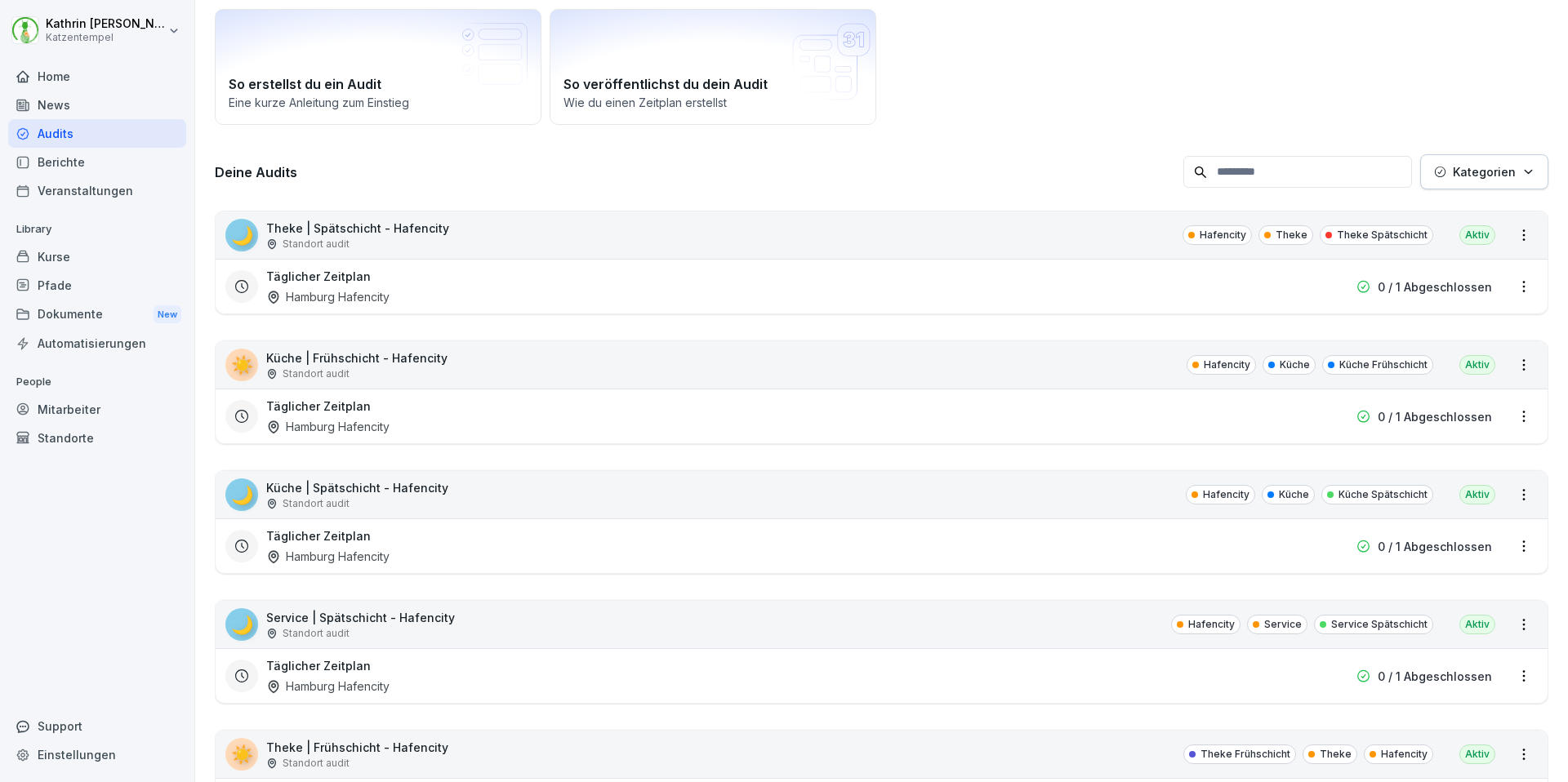
scroll to position [100, 0]
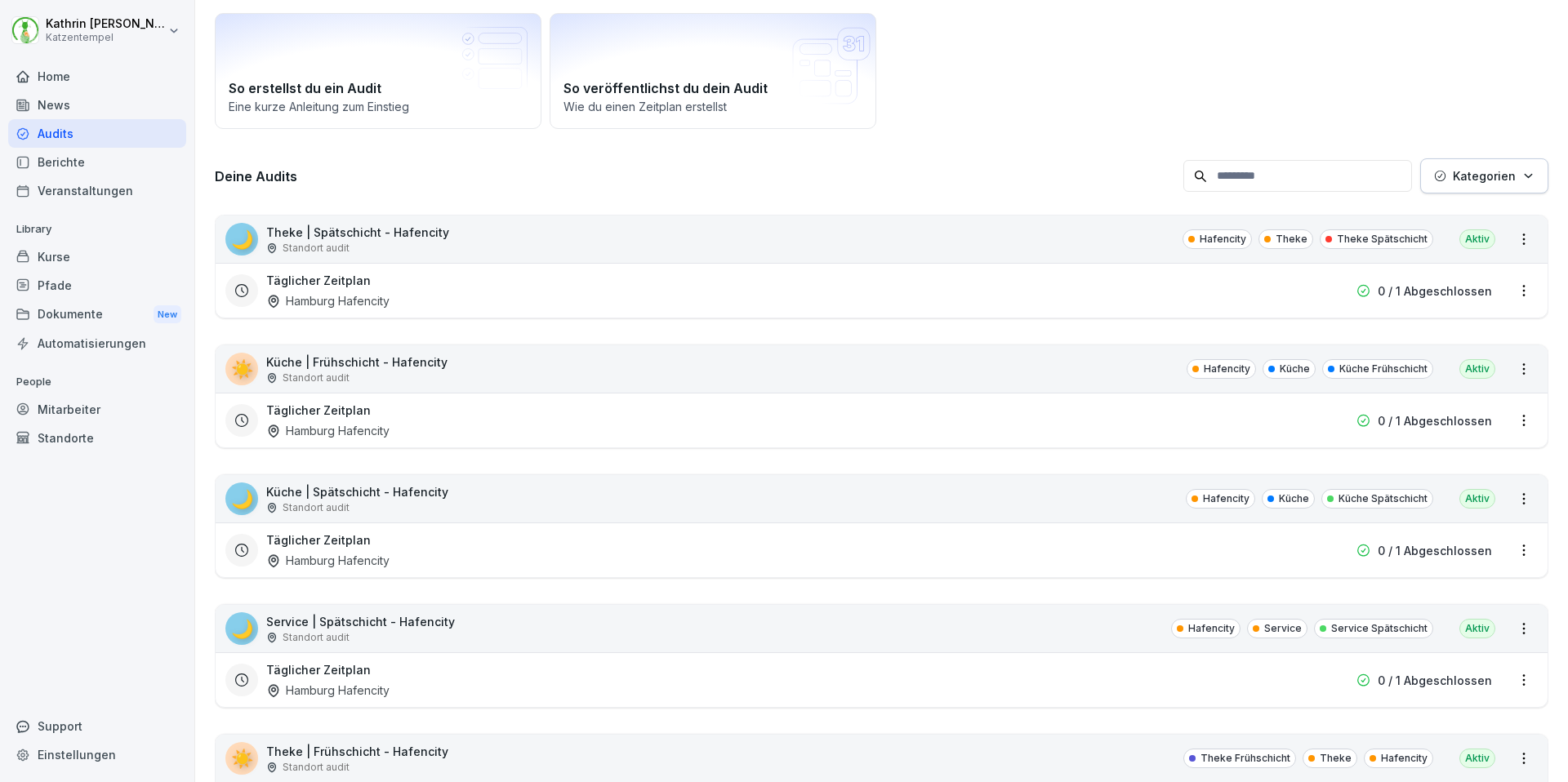
click at [365, 364] on p "Küche | Frühschicht - Hafencity" at bounding box center [357, 363] width 181 height 17
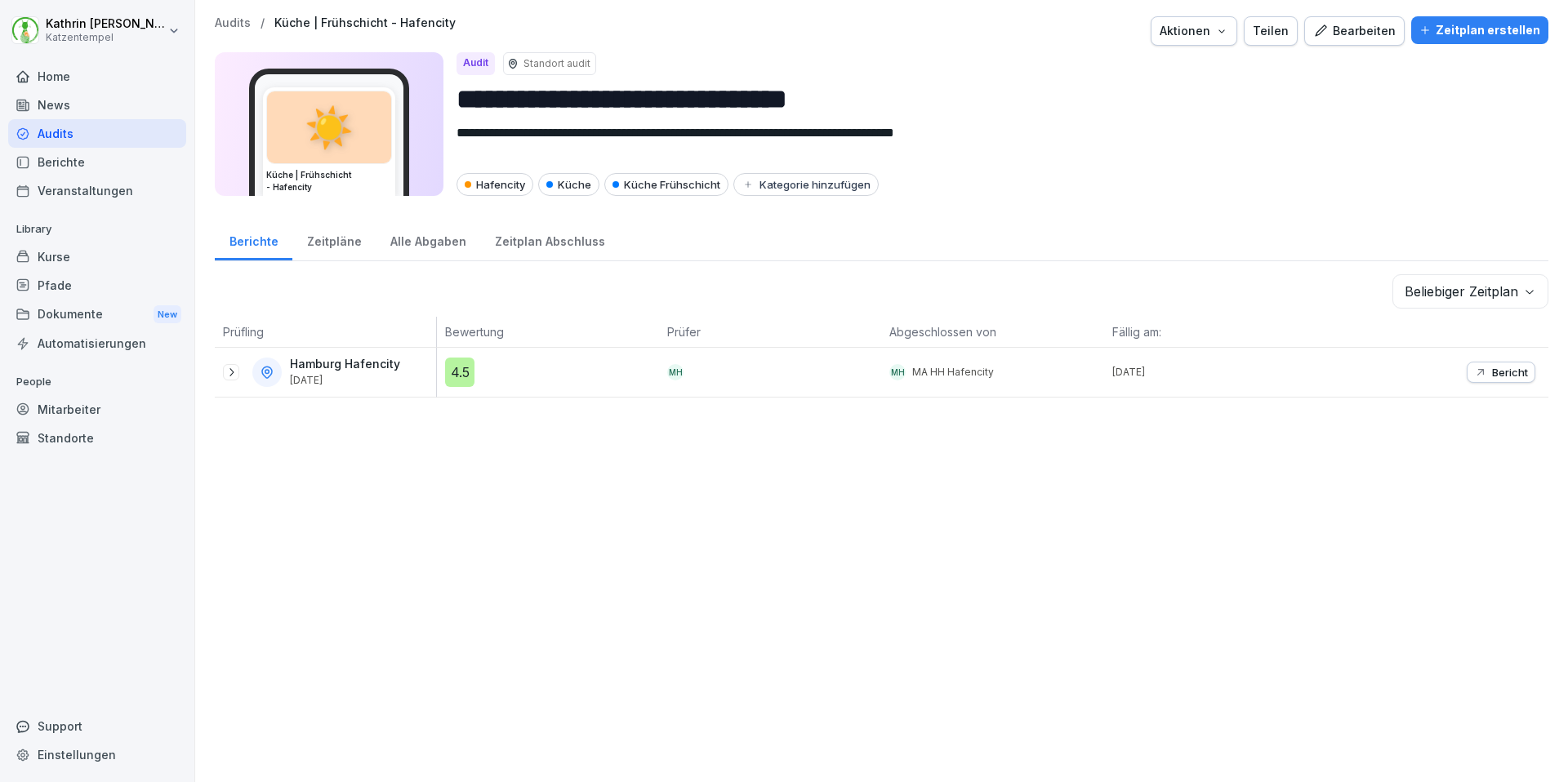
click at [263, 392] on div "[GEOGRAPHIC_DATA] [DATE]" at bounding box center [325, 372] width 221 height 49
click at [240, 375] on div "[GEOGRAPHIC_DATA] [DATE]" at bounding box center [330, 372] width 214 height 30
click at [229, 369] on icon at bounding box center [231, 372] width 13 height 13
